Goal: Task Accomplishment & Management: Use online tool/utility

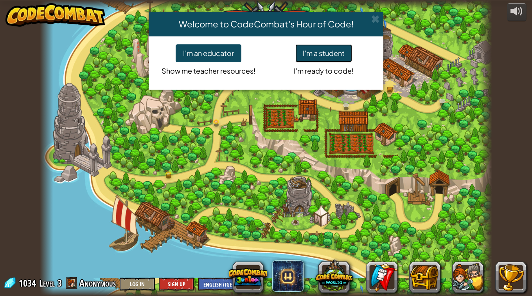
click at [303, 56] on button "I'm a student" at bounding box center [323, 53] width 57 height 18
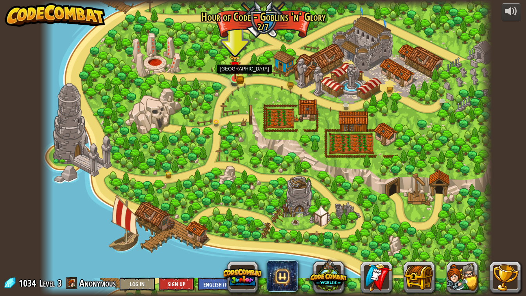
click at [237, 77] on img at bounding box center [234, 66] width 11 height 25
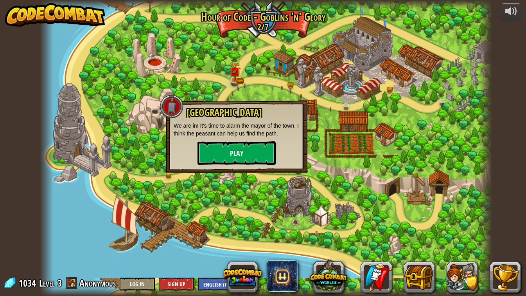
click at [250, 172] on div "Broken Bridge We are in! It's time to alarm the mayor of the town. I think the …" at bounding box center [237, 136] width 142 height 72
click at [242, 158] on button "Play" at bounding box center [236, 152] width 78 height 23
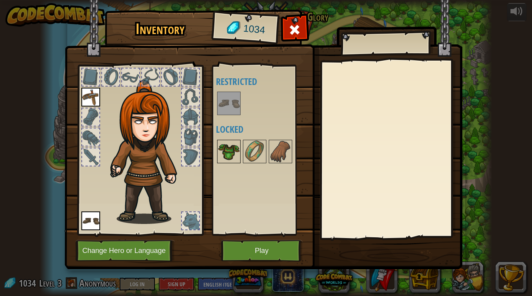
click at [233, 150] on img at bounding box center [229, 151] width 22 height 22
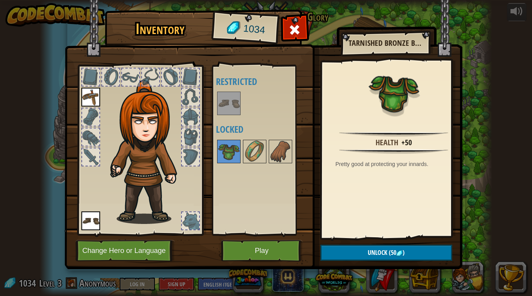
drag, startPoint x: 348, startPoint y: 251, endPoint x: 341, endPoint y: 248, distance: 8.7
drag, startPoint x: 341, startPoint y: 248, endPoint x: 386, endPoint y: 249, distance: 45.4
click at [386, 249] on span "Unlock" at bounding box center [378, 252] width 20 height 9
click at [362, 258] on button "Confirm" at bounding box center [386, 252] width 132 height 16
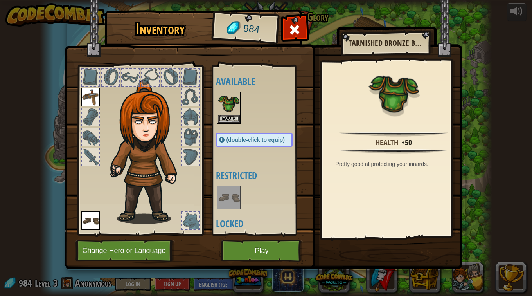
click at [231, 188] on img at bounding box center [229, 198] width 22 height 22
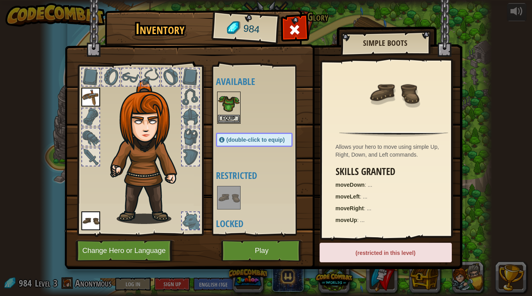
click at [231, 188] on img at bounding box center [229, 198] width 22 height 22
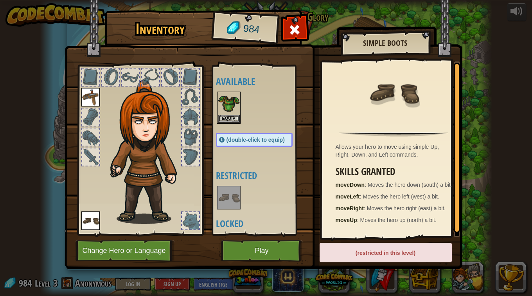
scroll to position [26, 0]
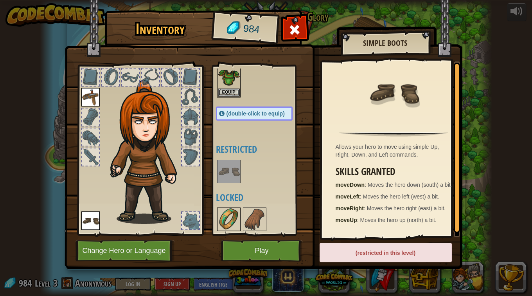
click at [229, 216] on img at bounding box center [229, 219] width 22 height 22
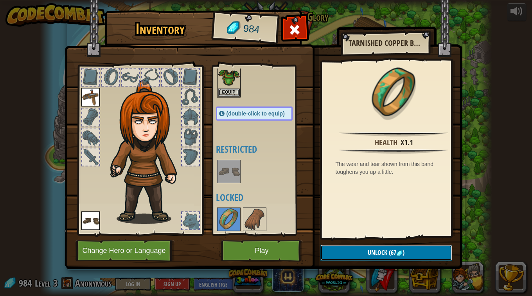
click at [356, 250] on button "Unlock (67 )" at bounding box center [386, 252] width 132 height 16
click at [356, 250] on button "Confirm" at bounding box center [386, 252] width 132 height 16
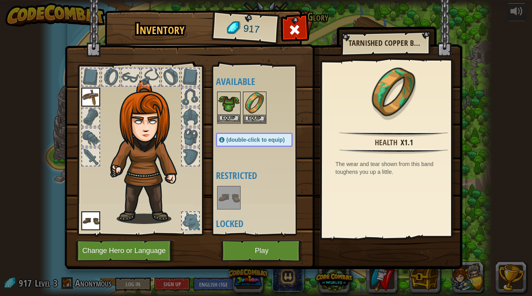
click at [235, 107] on img at bounding box center [229, 103] width 22 height 22
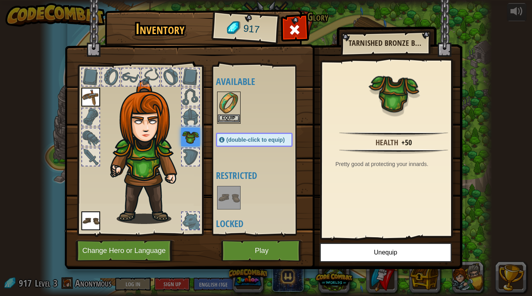
click at [229, 109] on img at bounding box center [229, 103] width 22 height 22
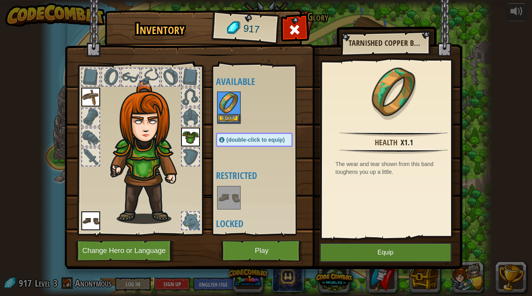
click at [229, 109] on img at bounding box center [229, 103] width 22 height 22
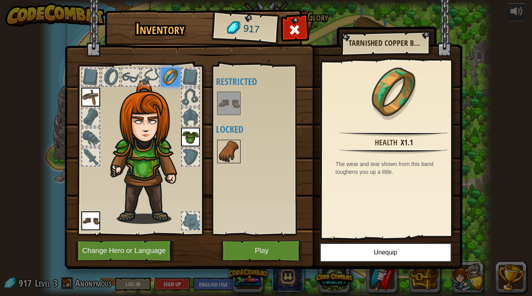
click at [228, 151] on img at bounding box center [229, 151] width 22 height 22
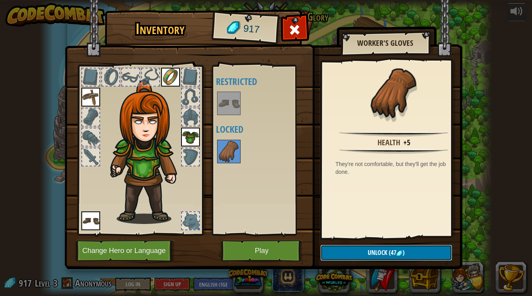
click at [396, 251] on span "(47" at bounding box center [391, 252] width 9 height 9
drag, startPoint x: 395, startPoint y: 251, endPoint x: 389, endPoint y: 251, distance: 6.7
click at [389, 251] on button "Confirm" at bounding box center [386, 252] width 132 height 16
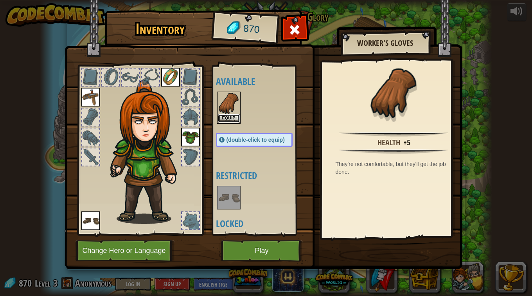
click at [227, 115] on button "Equip" at bounding box center [229, 118] width 22 height 8
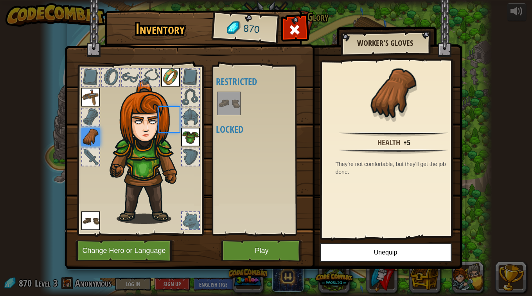
click at [227, 115] on div at bounding box center [228, 103] width 23 height 23
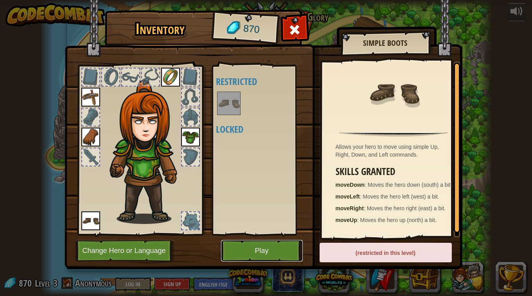
click at [265, 245] on button "Play" at bounding box center [262, 251] width 82 height 22
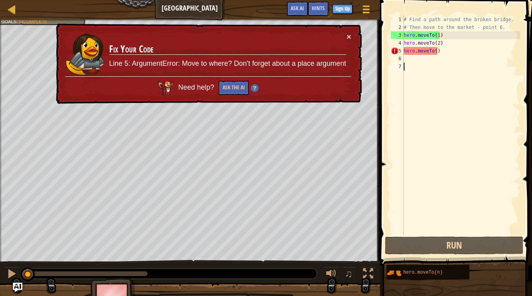
click at [345, 26] on div "× Fix Your Code Line 5: ArgumentError: Move to where? Don't forget about a plac…" at bounding box center [207, 63] width 307 height 81
click at [350, 36] on button "×" at bounding box center [348, 36] width 5 height 8
click at [434, 50] on div "# Find a path around the broken bridge. # Then move to the market - point 6. he…" at bounding box center [461, 133] width 118 height 235
type textarea "hero.moveTo(3)"
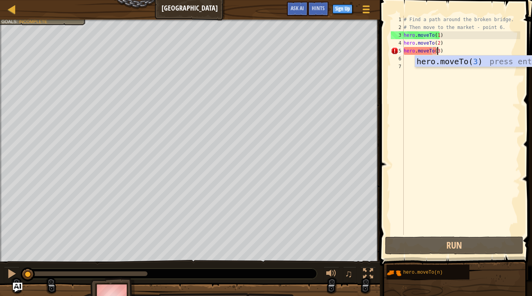
scroll to position [4, 2]
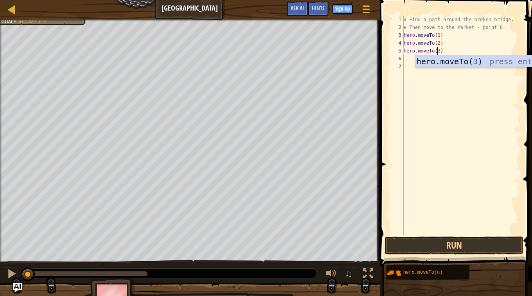
click at [434, 85] on div "# Find a path around the broken bridge. # Then move to the market - point 6. he…" at bounding box center [461, 133] width 118 height 235
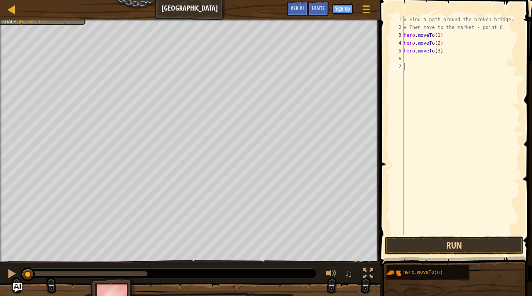
scroll to position [4, 0]
drag, startPoint x: 425, startPoint y: 277, endPoint x: 427, endPoint y: 163, distance: 114.2
drag, startPoint x: 427, startPoint y: 163, endPoint x: 427, endPoint y: 181, distance: 18.4
click at [427, 181] on div "# Find a path around the broken bridge. # Then move to the market - point 6. he…" at bounding box center [461, 133] width 118 height 235
drag, startPoint x: 453, startPoint y: 270, endPoint x: 436, endPoint y: 174, distance: 97.3
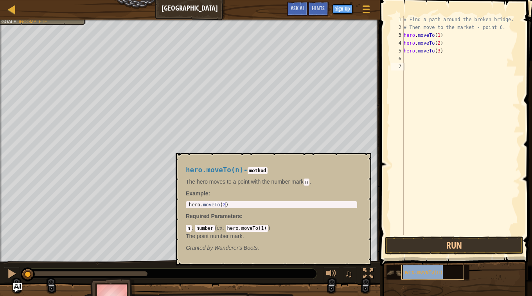
drag, startPoint x: 436, startPoint y: 174, endPoint x: 432, endPoint y: 276, distance: 101.4
click at [432, 276] on div "hero.moveTo(n)" at bounding box center [432, 271] width 63 height 15
click at [437, 57] on div "# Find a path around the broken bridge. # Then move to the market - point 6. he…" at bounding box center [461, 133] width 118 height 235
type textarea "hero.moveTo(4)"
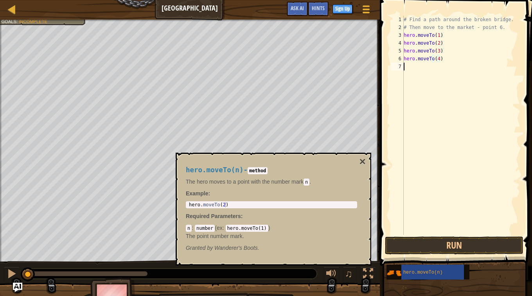
click at [442, 118] on div "# Find a path around the broken bridge. # Then move to the market - point 6. he…" at bounding box center [461, 133] width 118 height 235
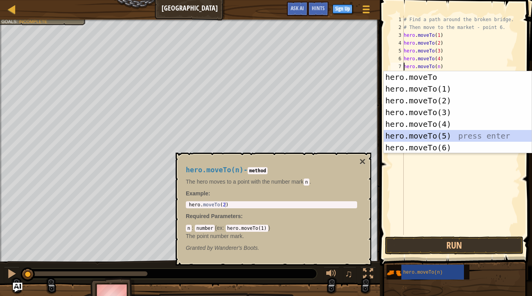
click at [447, 135] on div "hero.moveTo press enter hero.moveTo(1) press enter hero.moveTo(2) press enter h…" at bounding box center [458, 124] width 148 height 106
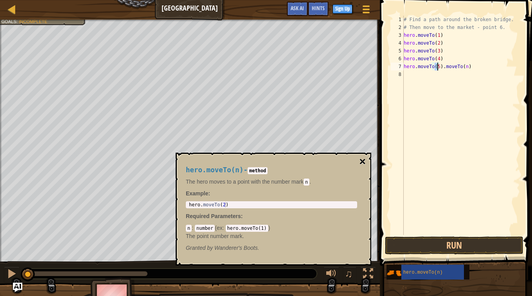
click at [360, 162] on button "×" at bounding box center [362, 161] width 6 height 11
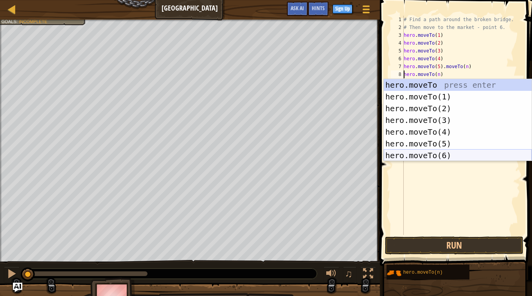
click at [426, 152] on div "hero.moveTo press enter hero.moveTo(1) press enter hero.moveTo(2) press enter h…" at bounding box center [458, 132] width 148 height 106
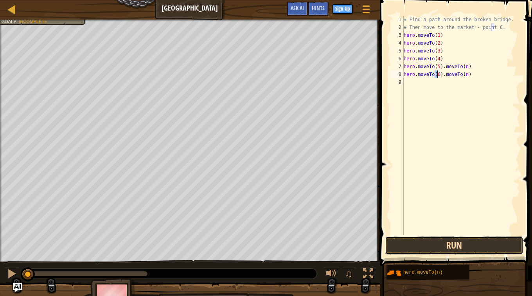
click at [445, 242] on button "Run" at bounding box center [454, 245] width 138 height 18
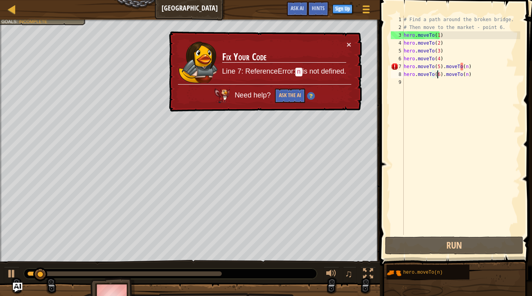
click at [463, 66] on div "# Find a path around the broken bridge. # Then move to the market - point 6. he…" at bounding box center [461, 133] width 118 height 235
drag, startPoint x: 466, startPoint y: 65, endPoint x: 441, endPoint y: 67, distance: 24.7
click at [441, 67] on div "# Find a path around the broken bridge. # Then move to the market - point 6. he…" at bounding box center [461, 133] width 118 height 235
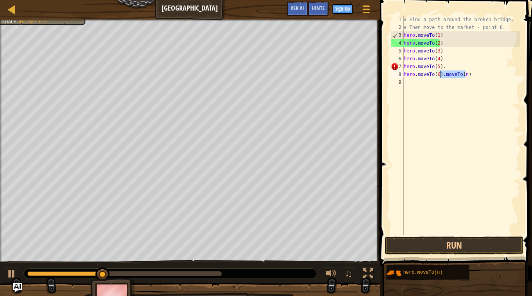
drag, startPoint x: 465, startPoint y: 75, endPoint x: 440, endPoint y: 75, distance: 25.8
click at [440, 75] on div "# Find a path around the broken bridge. # Then move to the market - point 6. he…" at bounding box center [461, 133] width 118 height 235
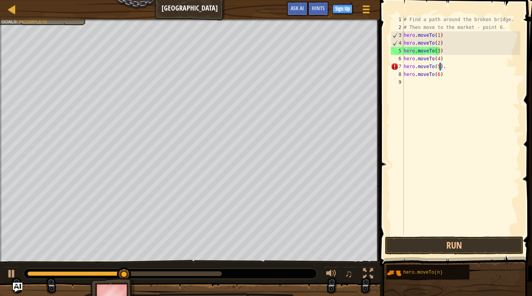
drag, startPoint x: 444, startPoint y: 67, endPoint x: 440, endPoint y: 68, distance: 4.0
click at [440, 68] on div "# Find a path around the broken bridge. # Then move to the market - point 6. he…" at bounding box center [461, 133] width 118 height 235
type textarea "hero.moveTo(5)"
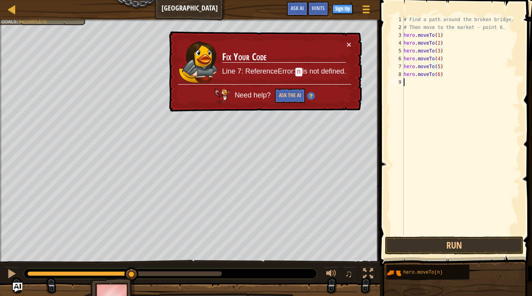
click at [447, 129] on div "# Find a path around the broken bridge. # Then move to the market - point 6. he…" at bounding box center [461, 133] width 118 height 235
click at [350, 41] on button "×" at bounding box center [348, 44] width 5 height 8
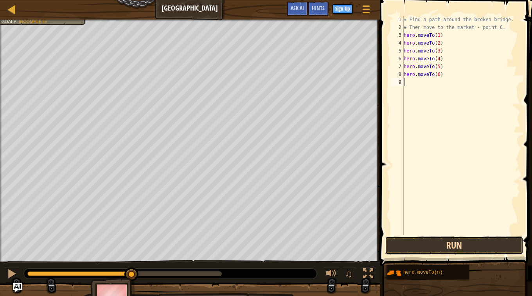
click at [454, 249] on button "Run" at bounding box center [454, 245] width 138 height 18
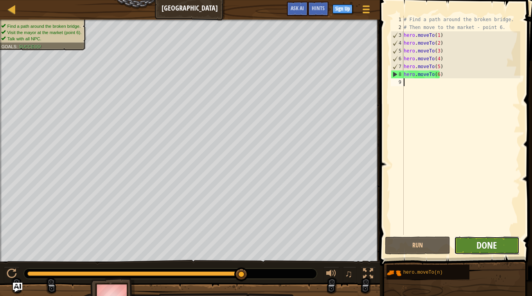
click at [477, 241] on span "Done" at bounding box center [486, 245] width 20 height 13
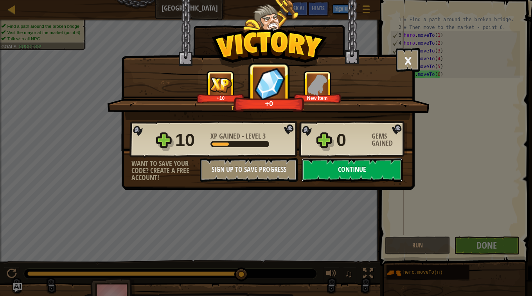
click at [329, 170] on button "Continue" at bounding box center [351, 169] width 101 height 23
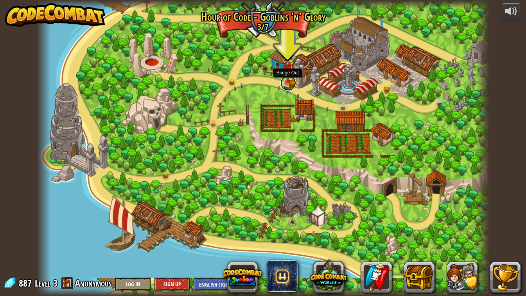
click at [289, 83] on link at bounding box center [288, 83] width 16 height 16
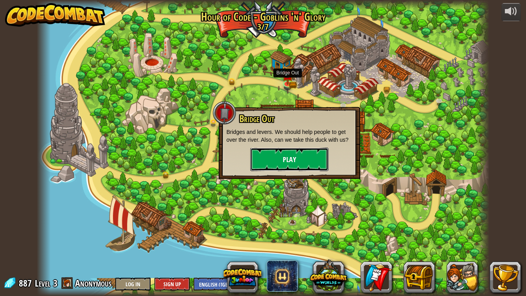
click at [268, 161] on button "Play" at bounding box center [289, 158] width 78 height 23
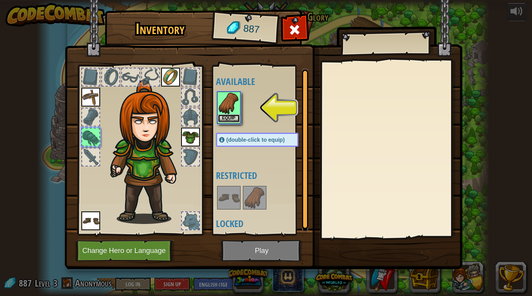
click at [233, 117] on button "Equip" at bounding box center [229, 118] width 22 height 8
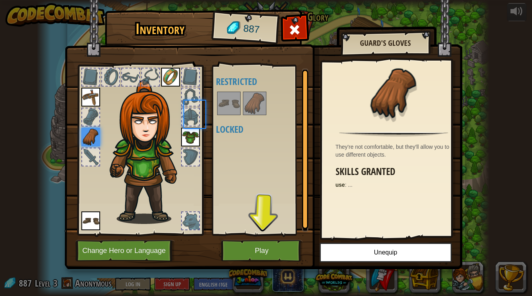
click at [233, 117] on div "Available Equip Equip Equip Equip (double-click to equip) Restricted Locked" at bounding box center [265, 149] width 98 height 163
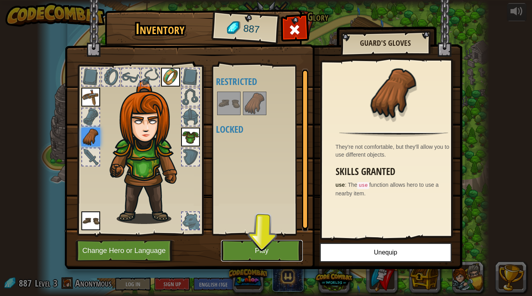
click at [261, 251] on button "Play" at bounding box center [262, 251] width 82 height 22
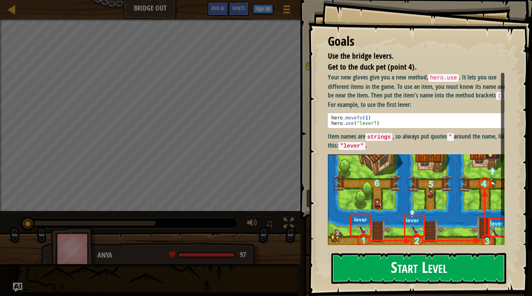
click at [355, 266] on button "Start Level" at bounding box center [418, 268] width 175 height 31
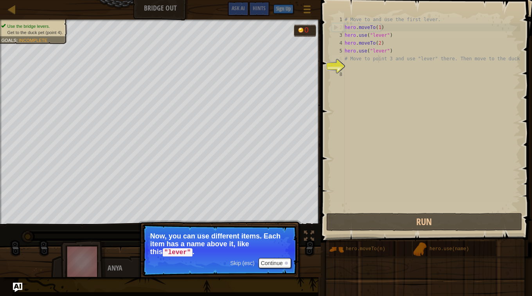
click at [378, 59] on div "# Move to and use the first lever. hero . moveTo ( 1 ) hero . use ( "lever" ) h…" at bounding box center [431, 121] width 177 height 211
type textarea "# Move to point 3 and use "lever" there. Then move to the duck."
click at [349, 63] on div "# Move to and use the first lever. hero . moveTo ( 1 ) hero . use ( "lever" ) h…" at bounding box center [431, 121] width 177 height 211
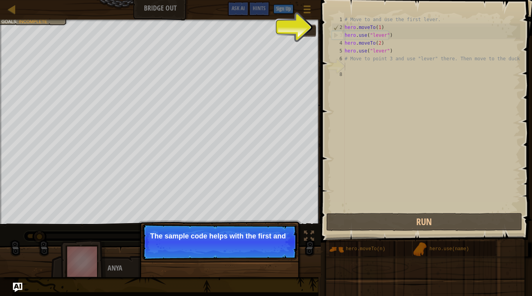
click at [273, 247] on p "Skip (esc) Continue The sample code helps with the first and" at bounding box center [219, 242] width 155 height 36
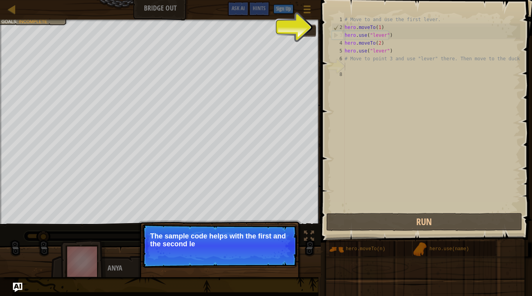
click at [273, 247] on p "The sample code helps with the first and the second le" at bounding box center [219, 240] width 139 height 16
click at [273, 247] on p "The sample code helps with the first and the second levers." at bounding box center [219, 240] width 139 height 16
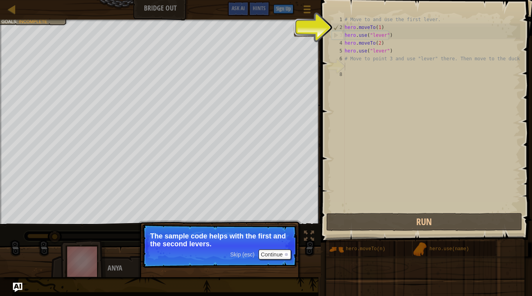
click at [273, 247] on p "The sample code helps with the first and the second levers." at bounding box center [219, 240] width 139 height 16
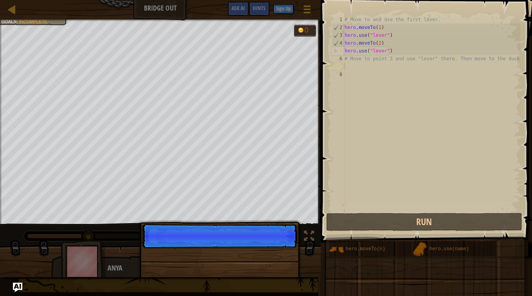
scroll to position [4, 0]
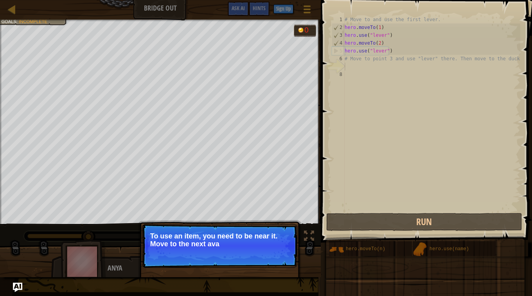
click at [276, 248] on p "Skip (esc) Continue To use an item, you need to be near it. Move to the next ava" at bounding box center [219, 246] width 155 height 44
click at [276, 248] on p "Skip (esc) Continue To use an item, you need to be near it. Move to the next av…" at bounding box center [219, 246] width 155 height 44
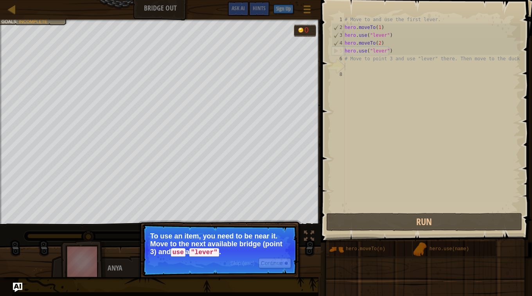
click at [276, 249] on p "To use an item, you need to be near it. Move to the next available bridge (poin…" at bounding box center [219, 244] width 139 height 24
click at [278, 262] on button "Continue" at bounding box center [274, 263] width 32 height 10
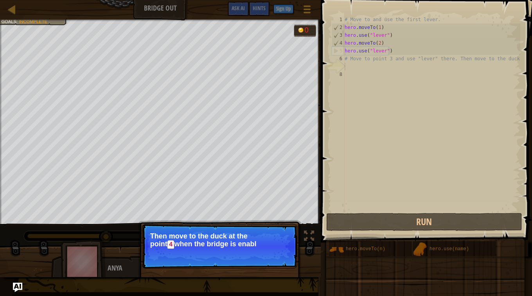
click at [276, 259] on p "Skip (esc) Continue Then move to the duck at the [GEOGRAPHIC_DATA] when the bri…" at bounding box center [219, 246] width 155 height 45
click at [276, 259] on button "Continue" at bounding box center [274, 255] width 32 height 10
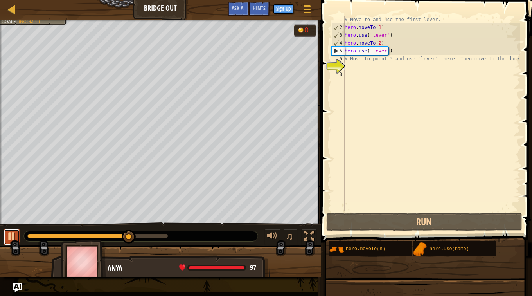
click at [12, 235] on div at bounding box center [12, 236] width 10 height 10
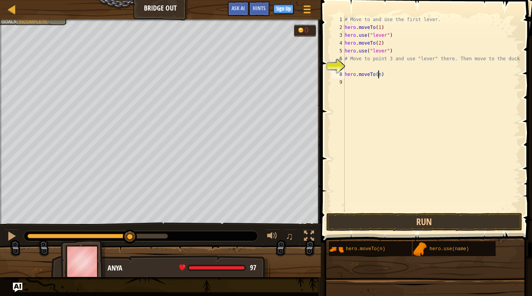
click at [377, 74] on div "# Move to and use the first lever. hero . moveTo ( 1 ) hero . use ( "lever" ) h…" at bounding box center [431, 121] width 177 height 211
click at [386, 74] on div "# Move to and use the first lever. hero . moveTo ( 1 ) hero . use ( "lever" ) h…" at bounding box center [431, 121] width 177 height 211
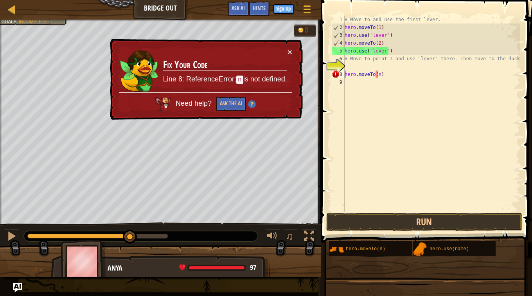
click at [345, 75] on div "# Move to and use the first lever. hero . moveTo ( 1 ) hero . use ( "lever" ) h…" at bounding box center [431, 121] width 177 height 211
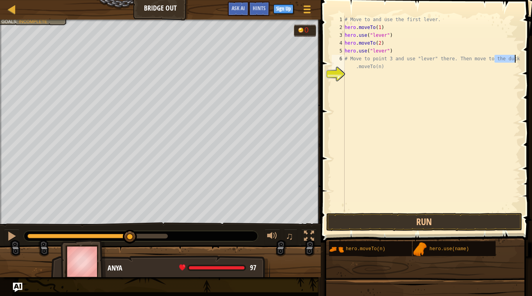
drag, startPoint x: 493, startPoint y: 57, endPoint x: 519, endPoint y: 58, distance: 25.1
click at [519, 58] on div "# Move to and use the first lever. hero . moveTo ( 1 ) hero . use ( "lever" ) h…" at bounding box center [431, 121] width 177 height 211
drag, startPoint x: 495, startPoint y: 57, endPoint x: 519, endPoint y: 57, distance: 23.9
click at [519, 57] on div "# Move to and use the first lever. hero . moveTo ( 1 ) hero . use ( "lever" ) h…" at bounding box center [431, 121] width 177 height 211
drag, startPoint x: 495, startPoint y: 58, endPoint x: 505, endPoint y: 56, distance: 10.7
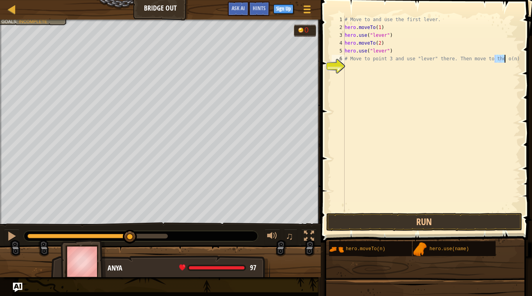
click at [505, 56] on div "# Move to and use the first lever. hero . moveTo ( 1 ) hero . use ( "lever" ) h…" at bounding box center [431, 121] width 177 height 211
type textarea "# Move to point 3 and use "lever" there. Then move to the"
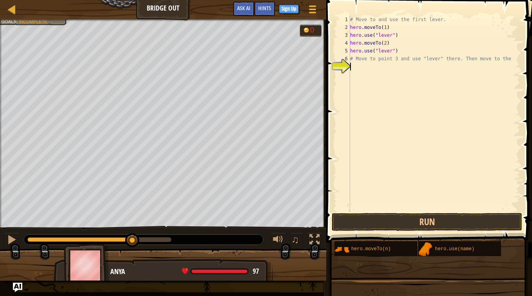
click at [467, 98] on div "# Move to and use the first lever. hero . moveTo ( 1 ) hero . use ( "lever" ) h…" at bounding box center [434, 121] width 172 height 211
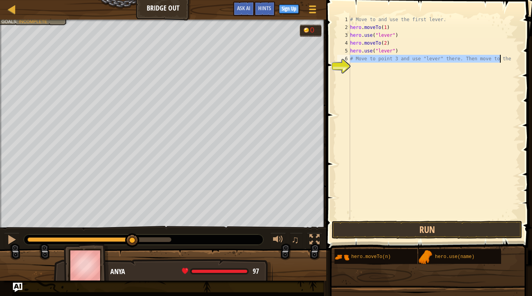
drag, startPoint x: 350, startPoint y: 57, endPoint x: 502, endPoint y: 61, distance: 151.8
click at [502, 61] on div "# Move to and use the first lever. hero . moveTo ( 1 ) hero . use ( "lever" ) h…" at bounding box center [434, 125] width 172 height 219
type textarea "# Move to point 3 and use "lever" there. Then move to the"
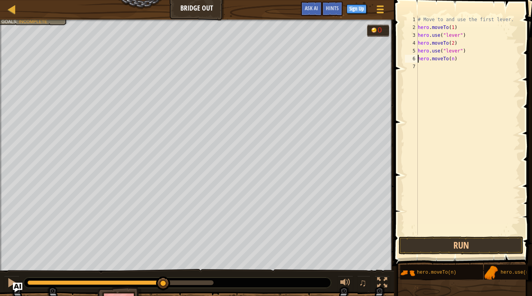
click at [451, 60] on div "# Move to and use the first lever. hero . moveTo ( 1 ) hero . use ( "lever" ) h…" at bounding box center [468, 133] width 104 height 235
type textarea "hero.moveTo(3)"
click at [464, 127] on div "# Move to and use the first lever. hero . moveTo ( 1 ) hero . use ( "lever" ) h…" at bounding box center [468, 133] width 104 height 235
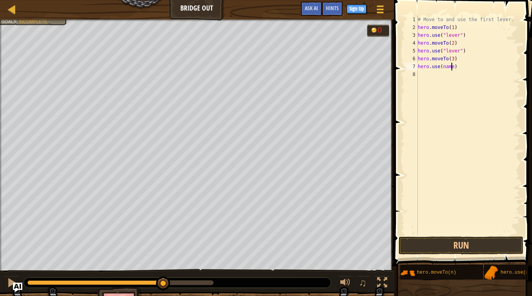
click at [451, 66] on div "# Move to and use the first lever. hero . moveTo ( 1 ) hero . use ( "lever" ) h…" at bounding box center [468, 133] width 104 height 235
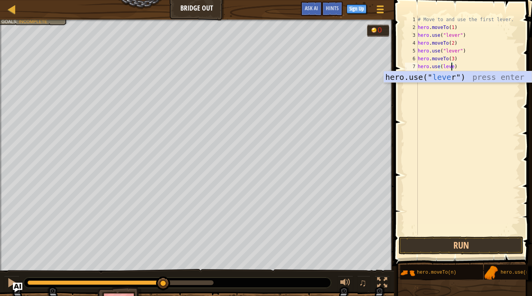
type textarea "hero.use(lever)"
click at [439, 149] on div "# Move to and use the first lever. hero . moveTo ( 1 ) hero . use ( "lever" ) h…" at bounding box center [468, 133] width 104 height 235
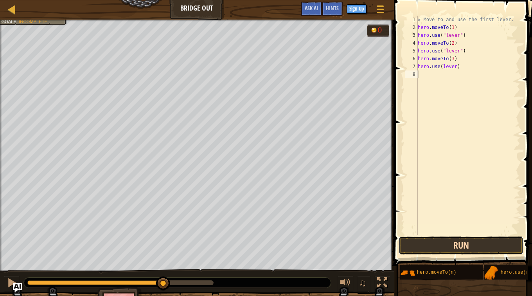
click at [444, 247] on button "Run" at bounding box center [460, 245] width 125 height 18
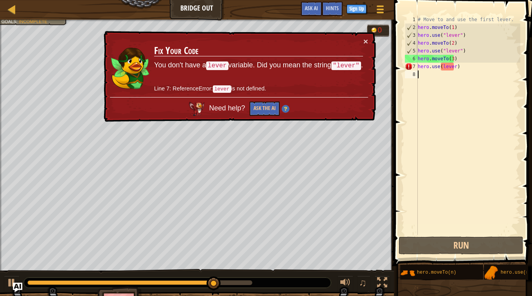
click at [453, 66] on div "# Move to and use the first lever. hero . moveTo ( 1 ) hero . use ( "lever" ) h…" at bounding box center [468, 133] width 104 height 235
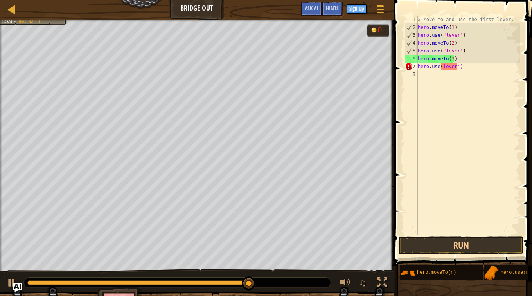
scroll to position [4, 3]
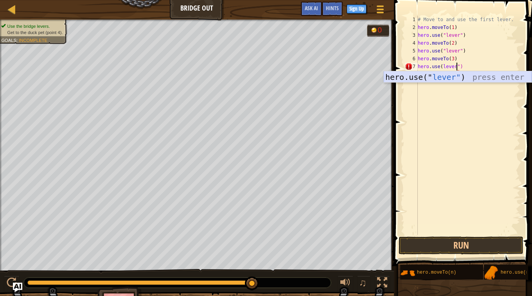
click at [441, 77] on div "hero.use(" lever" ) press enter" at bounding box center [458, 88] width 148 height 35
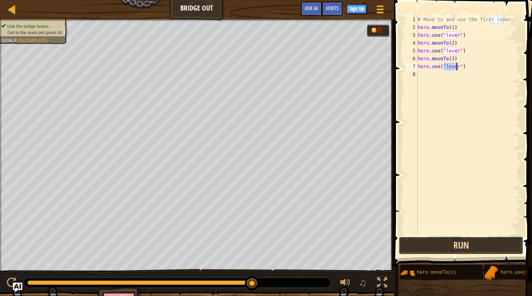
click at [443, 242] on button "Run" at bounding box center [460, 245] width 125 height 18
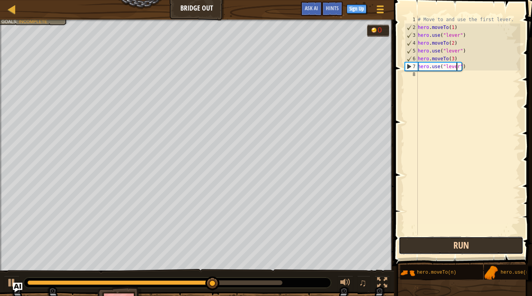
drag, startPoint x: 441, startPoint y: 249, endPoint x: 436, endPoint y: 245, distance: 6.7
click at [441, 249] on button "Run" at bounding box center [460, 245] width 125 height 18
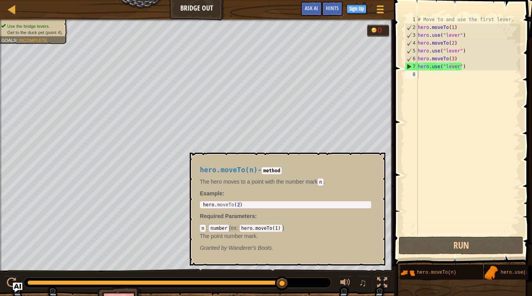
scroll to position [4, 2]
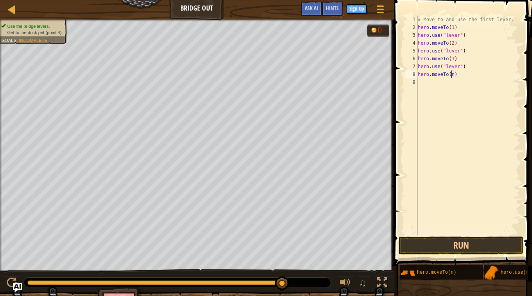
click at [450, 74] on div "# Move to and use the first lever. hero . moveTo ( 1 ) hero . use ( "lever" ) h…" at bounding box center [468, 133] width 104 height 235
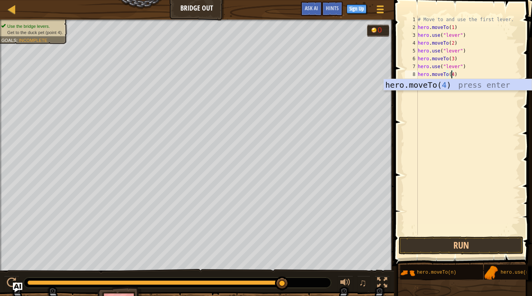
type textarea "hero.moveTo(4)"
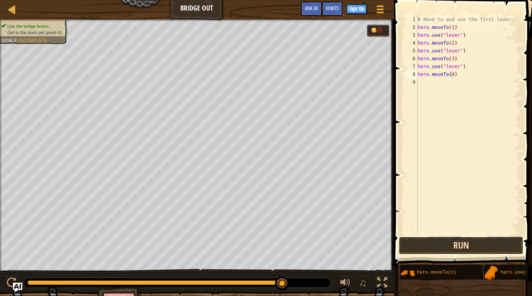
click at [439, 246] on button "Run" at bounding box center [460, 245] width 125 height 18
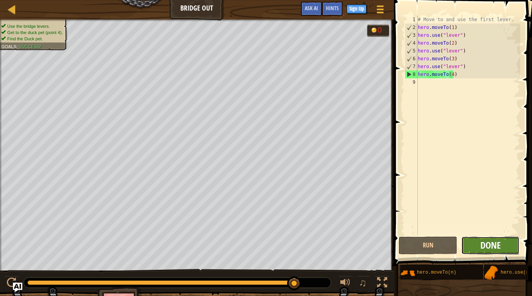
click at [483, 247] on span "Done" at bounding box center [490, 245] width 20 height 13
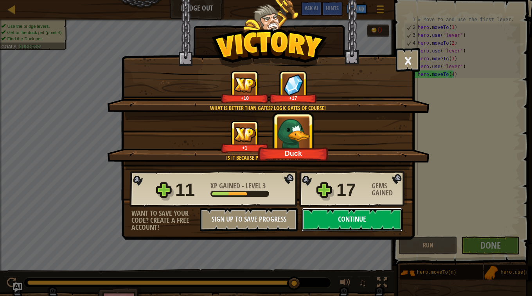
click at [360, 216] on button "Continue" at bounding box center [351, 219] width 101 height 23
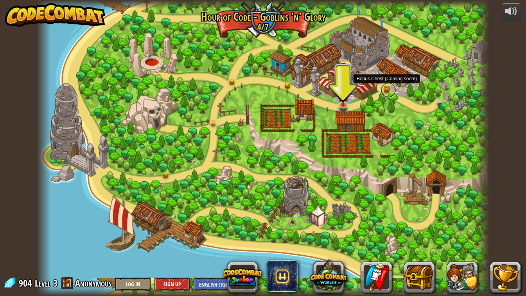
click at [393, 88] on link at bounding box center [388, 90] width 16 height 16
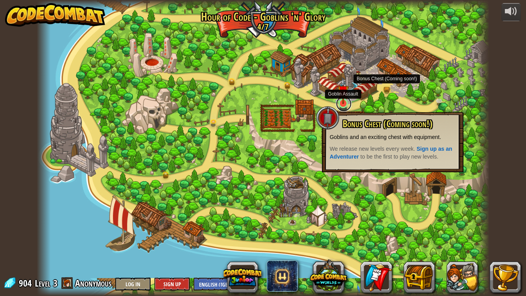
click at [341, 105] on link at bounding box center [344, 104] width 16 height 16
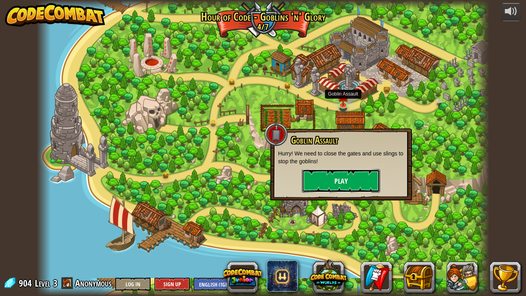
click at [351, 184] on button "Play" at bounding box center [341, 180] width 78 height 23
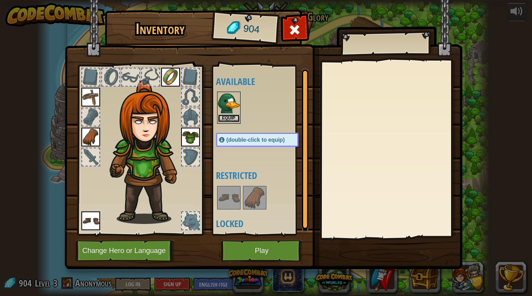
click at [226, 117] on button "Equip" at bounding box center [229, 118] width 22 height 8
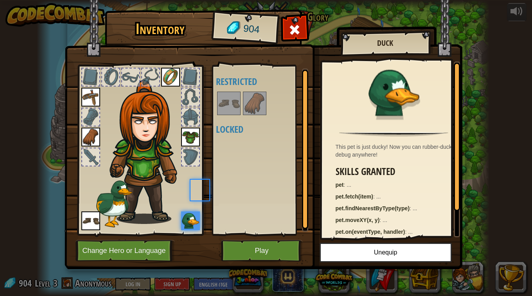
click at [226, 117] on div "Available Equip Equip Equip Equip Equip (double-click to equip) Restricted Lock…" at bounding box center [265, 149] width 98 height 163
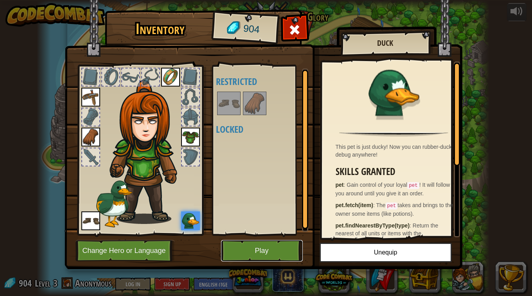
click at [261, 248] on button "Play" at bounding box center [262, 251] width 82 height 22
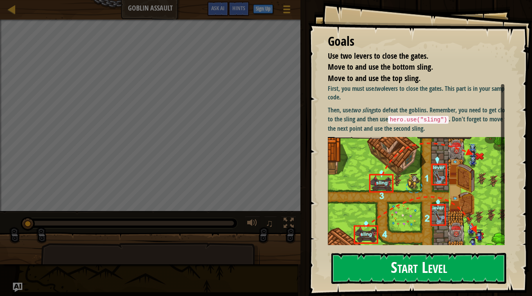
click at [350, 270] on button "Start Level" at bounding box center [418, 268] width 175 height 31
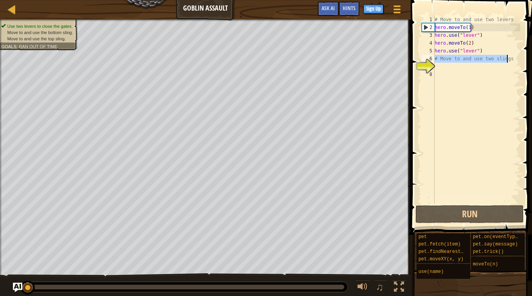
drag, startPoint x: 435, startPoint y: 57, endPoint x: 509, endPoint y: 61, distance: 74.0
click at [509, 61] on div "# Move to and use two levers hero . moveTo ( 1 ) hero . use ( "lever" ) hero . …" at bounding box center [476, 117] width 87 height 203
type textarea "\"
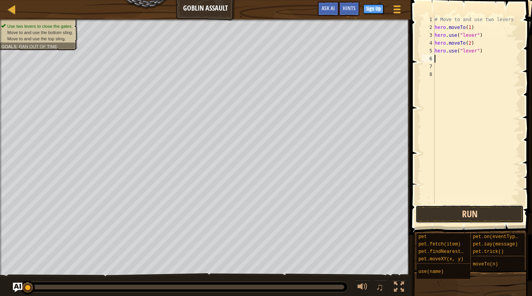
click at [458, 211] on button "Run" at bounding box center [469, 214] width 108 height 18
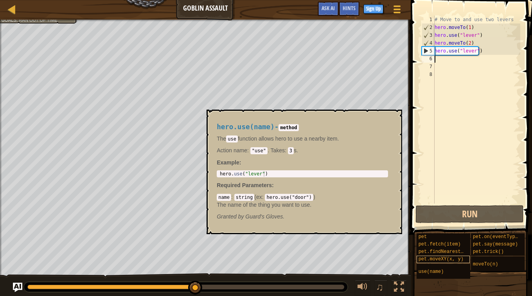
scroll to position [6, 0]
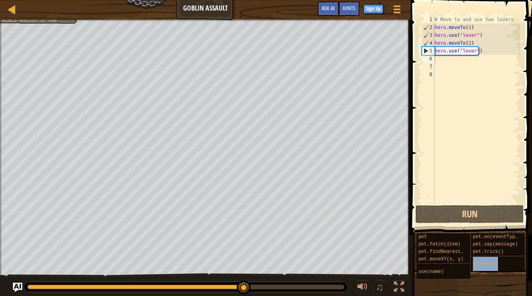
drag, startPoint x: 482, startPoint y: 260, endPoint x: 458, endPoint y: 153, distance: 109.0
drag, startPoint x: 458, startPoint y: 153, endPoint x: 459, endPoint y: 172, distance: 18.8
click at [459, 172] on div "# Move to and use two levers hero . moveTo ( 1 ) hero . use ( "lever" ) hero . …" at bounding box center [476, 117] width 87 height 203
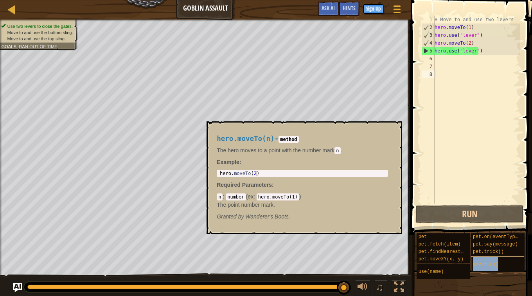
click at [495, 261] on span "moveTo(n)" at bounding box center [485, 263] width 25 height 5
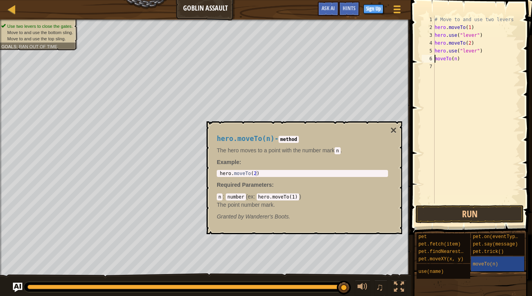
click at [455, 58] on div "# Move to and use two levers hero . moveTo ( 1 ) hero . use ( "lever" ) hero . …" at bounding box center [476, 117] width 87 height 203
type textarea "moveTo(3)"
click at [462, 126] on div "# Move to and use two levers hero . moveTo ( 1 ) hero . use ( "lever" ) hero . …" at bounding box center [476, 117] width 87 height 203
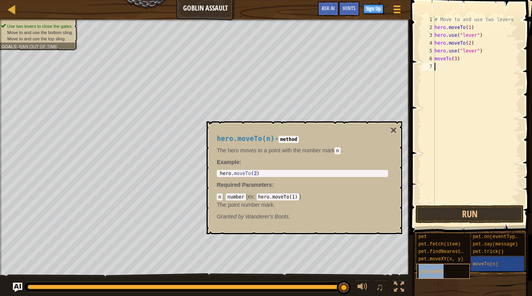
click at [447, 264] on div "use(name)" at bounding box center [442, 271] width 53 height 15
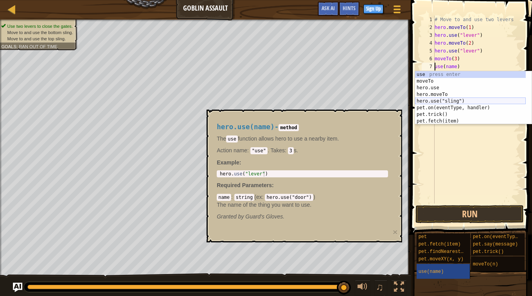
click at [438, 100] on div "use press enter moveTo press enter hero.use press enter hero.moveTo press enter…" at bounding box center [470, 104] width 111 height 66
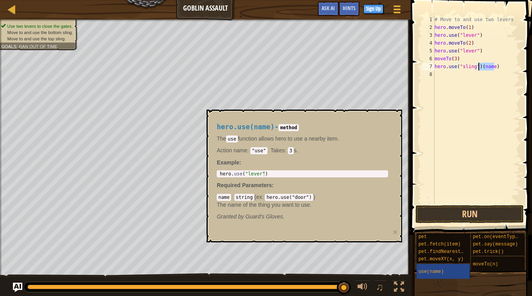
drag, startPoint x: 493, startPoint y: 67, endPoint x: 479, endPoint y: 67, distance: 14.5
click at [479, 67] on div "# Move to and use two levers hero . moveTo ( 1 ) hero . use ( "lever" ) hero . …" at bounding box center [476, 117] width 87 height 203
click at [473, 66] on div "# Move to and use two levers hero . moveTo ( 1 ) hero . use ( "lever" ) hero . …" at bounding box center [476, 117] width 87 height 203
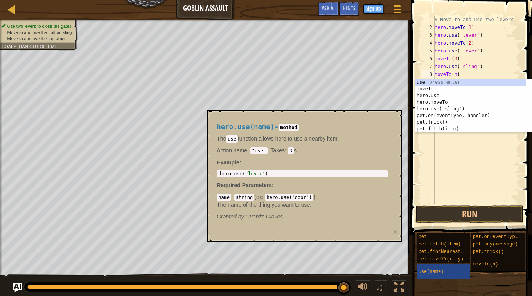
click at [456, 75] on div "# Move to and use two levers hero . moveTo ( 1 ) hero . use ( "lever" ) hero . …" at bounding box center [476, 117] width 87 height 203
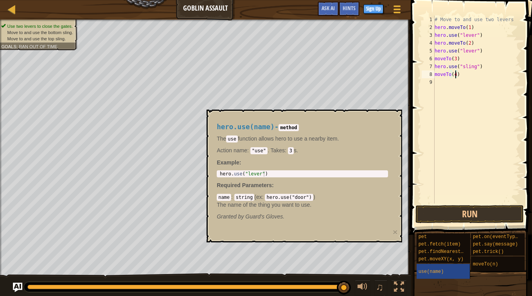
scroll to position [4, 2]
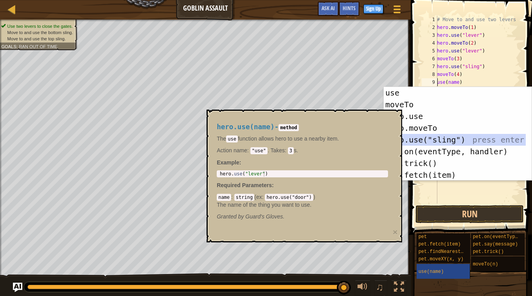
click at [444, 140] on div "use press enter moveTo press enter hero.use press enter hero.moveTo press enter…" at bounding box center [455, 145] width 142 height 117
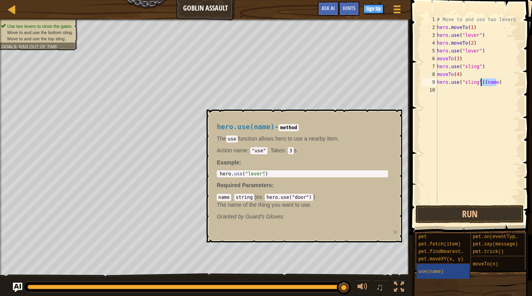
drag, startPoint x: 495, startPoint y: 80, endPoint x: 481, endPoint y: 85, distance: 14.5
click at [481, 85] on div "# Move to and use two levers hero . moveTo ( 1 ) hero . use ( "lever" ) hero . …" at bounding box center [477, 117] width 85 height 203
click at [437, 215] on button "Run" at bounding box center [469, 214] width 108 height 18
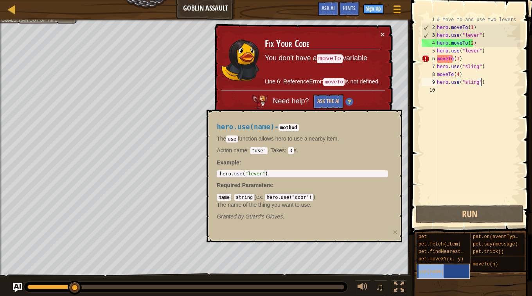
click at [446, 264] on div "use(name)" at bounding box center [442, 271] width 53 height 15
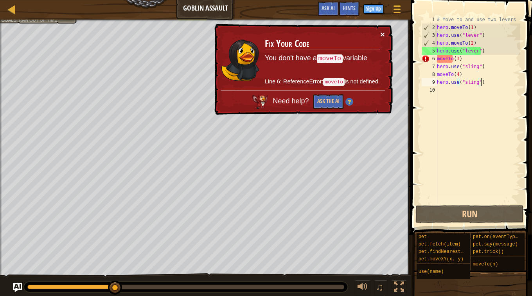
click at [382, 32] on button "×" at bounding box center [382, 34] width 5 height 8
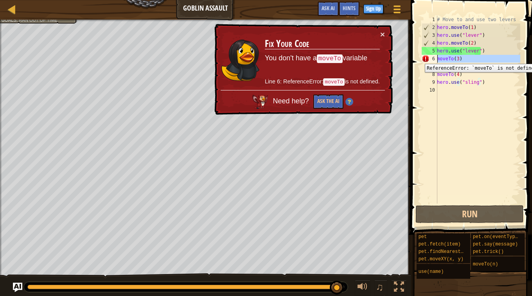
click at [425, 58] on div "6" at bounding box center [430, 59] width 16 height 8
type textarea "moveTo(3)"
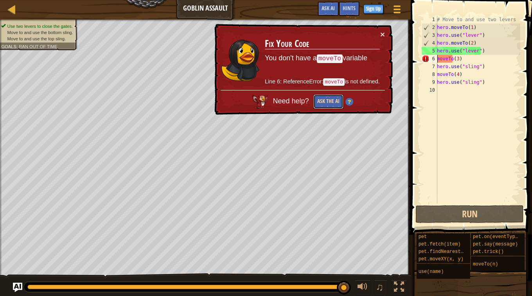
click at [334, 101] on button "Ask the AI" at bounding box center [328, 101] width 30 height 14
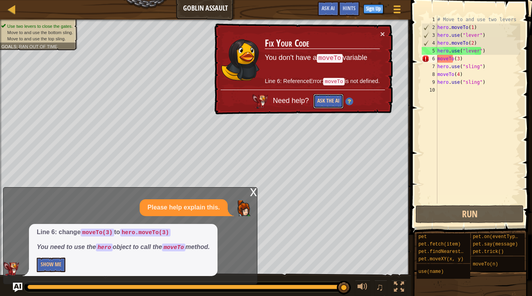
click at [321, 101] on button "Ask the AI" at bounding box center [328, 101] width 30 height 14
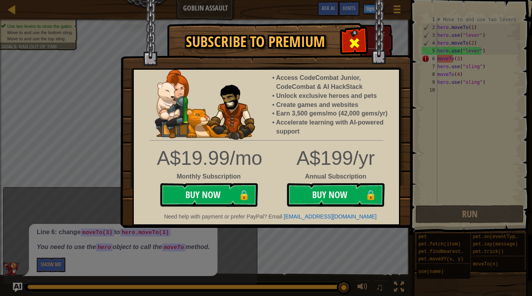
click at [356, 40] on span at bounding box center [354, 43] width 13 height 13
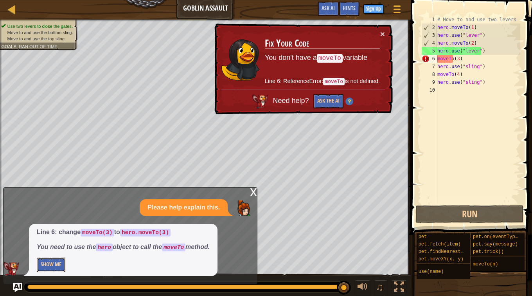
click at [49, 267] on button "Show Me" at bounding box center [51, 264] width 29 height 14
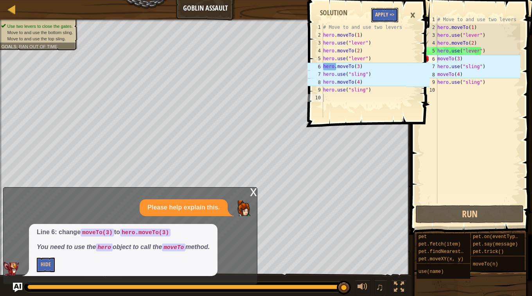
click at [387, 16] on button "Apply =>" at bounding box center [384, 15] width 27 height 14
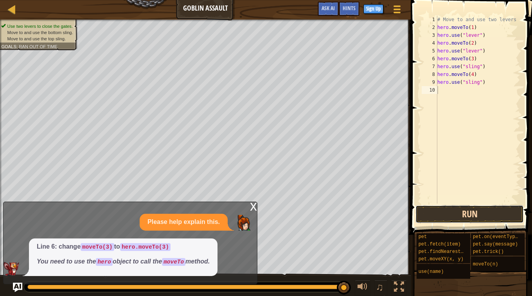
click at [452, 218] on button "Run" at bounding box center [469, 214] width 108 height 18
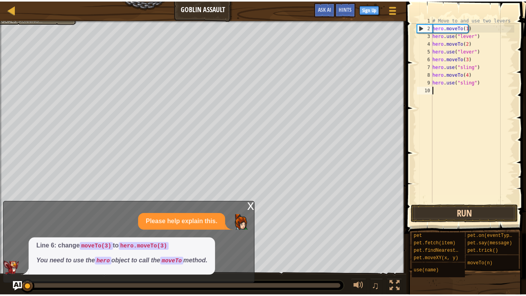
scroll to position [4, 0]
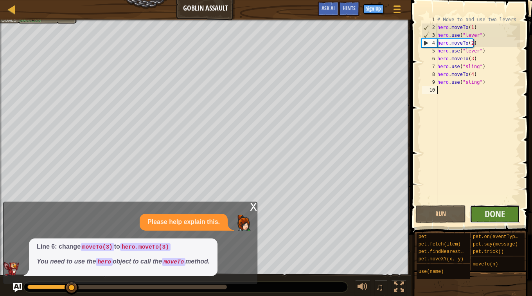
click at [478, 216] on button "Done" at bounding box center [495, 214] width 50 height 18
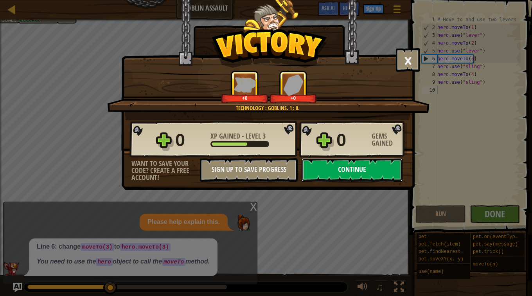
click at [365, 174] on button "Continue" at bounding box center [351, 169] width 101 height 23
